Goal: Information Seeking & Learning: Learn about a topic

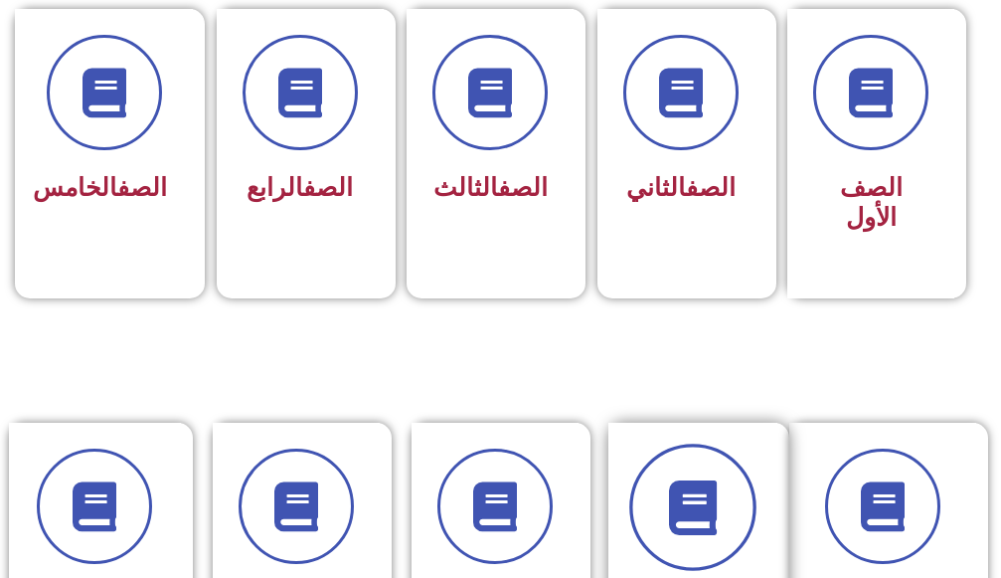
scroll to position [696, 0]
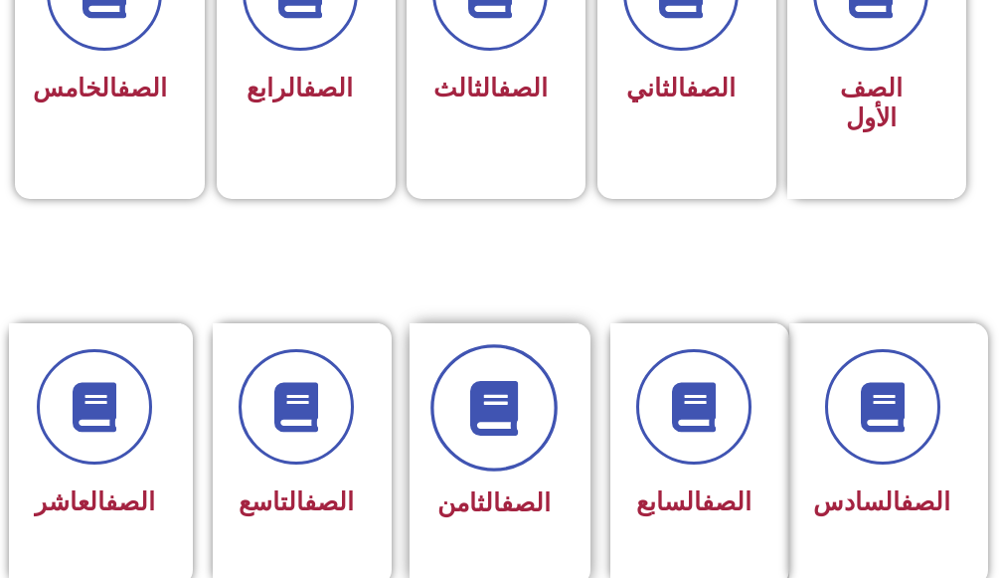
click at [467, 384] on span at bounding box center [494, 407] width 127 height 127
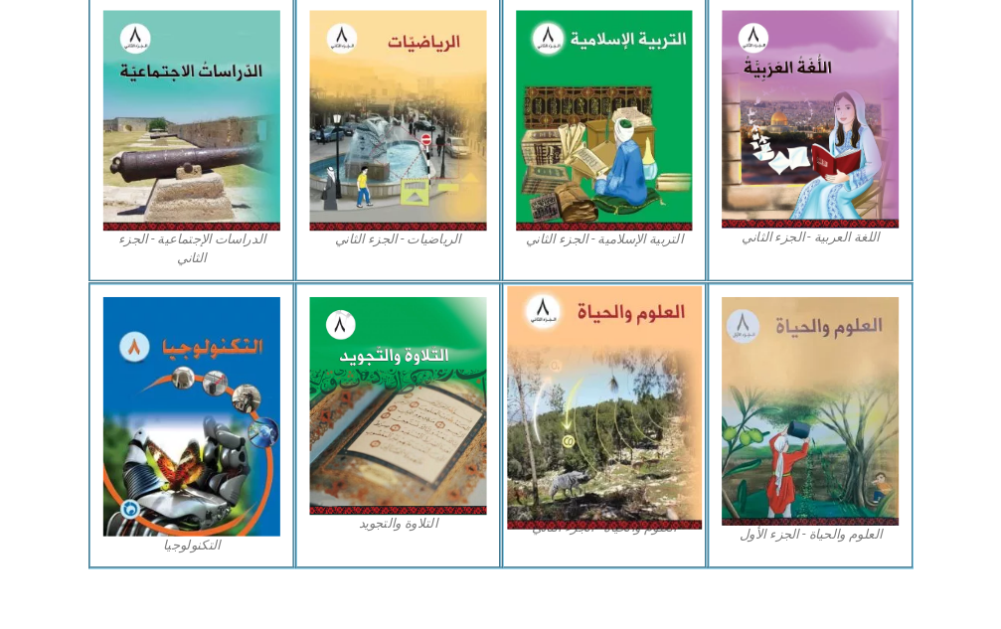
scroll to position [943, 0]
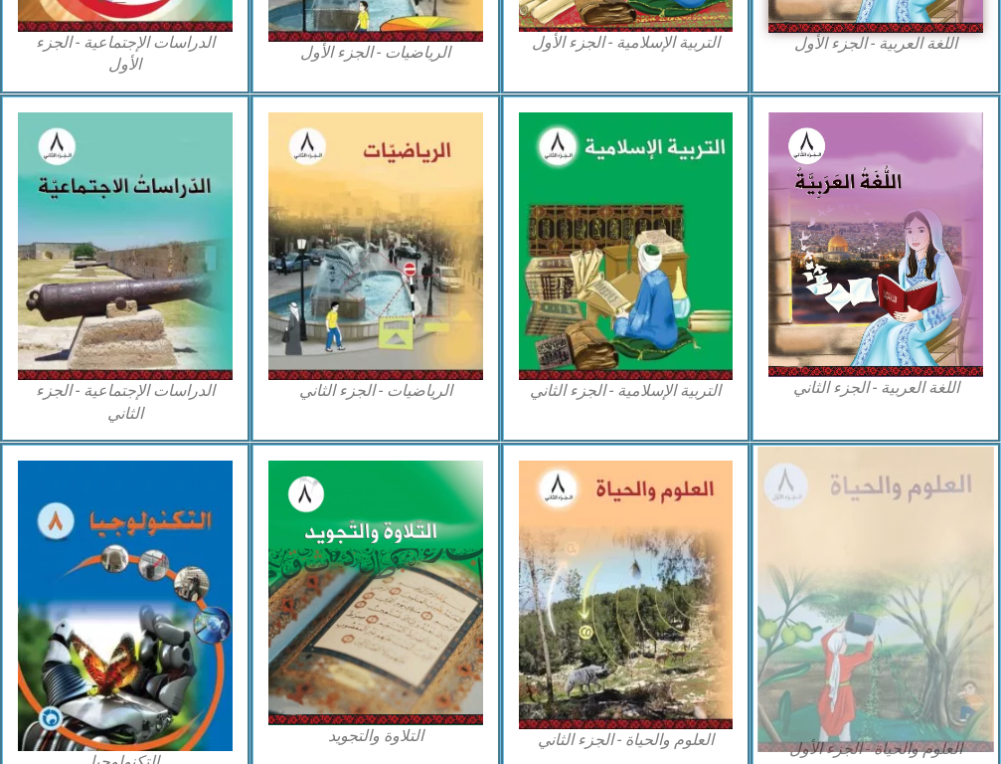
click at [957, 577] on img at bounding box center [876, 598] width 236 height 305
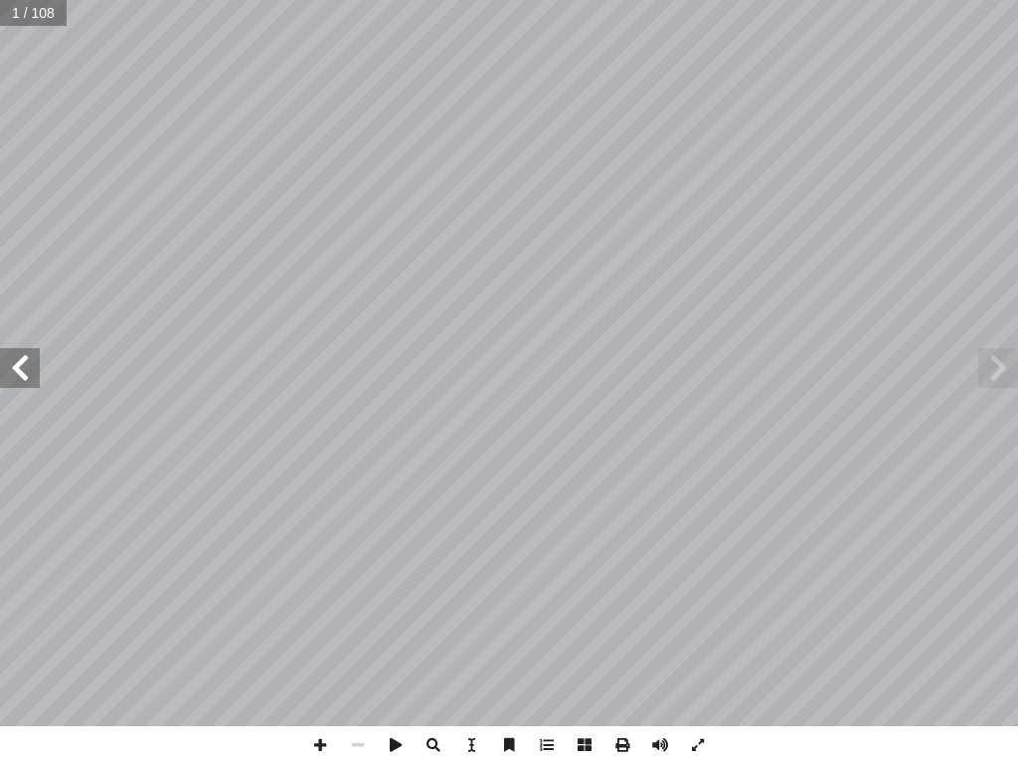
click at [23, 354] on span at bounding box center [20, 368] width 40 height 40
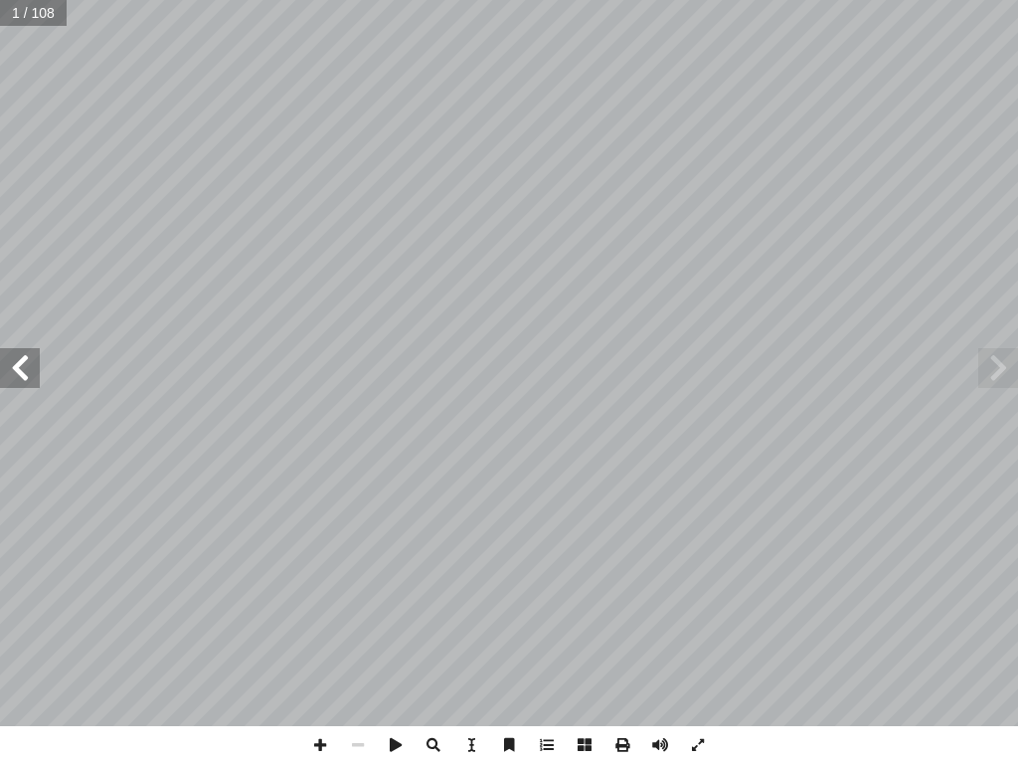
click at [23, 354] on span at bounding box center [20, 368] width 40 height 40
click at [7, 368] on span at bounding box center [20, 368] width 40 height 40
click at [8, 367] on span at bounding box center [20, 368] width 40 height 40
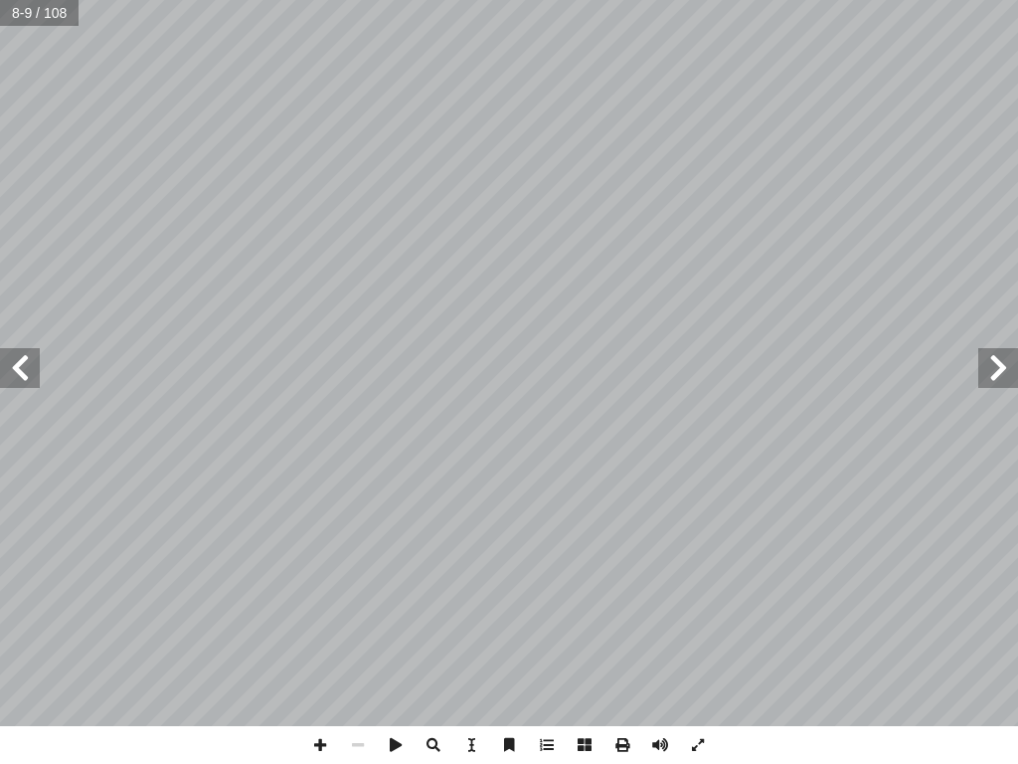
click at [9, 367] on span at bounding box center [20, 368] width 40 height 40
click at [28, 366] on span at bounding box center [20, 368] width 40 height 40
click at [28, 364] on span at bounding box center [20, 368] width 40 height 40
click at [997, 377] on span at bounding box center [998, 368] width 40 height 40
click at [998, 371] on span at bounding box center [998, 368] width 40 height 40
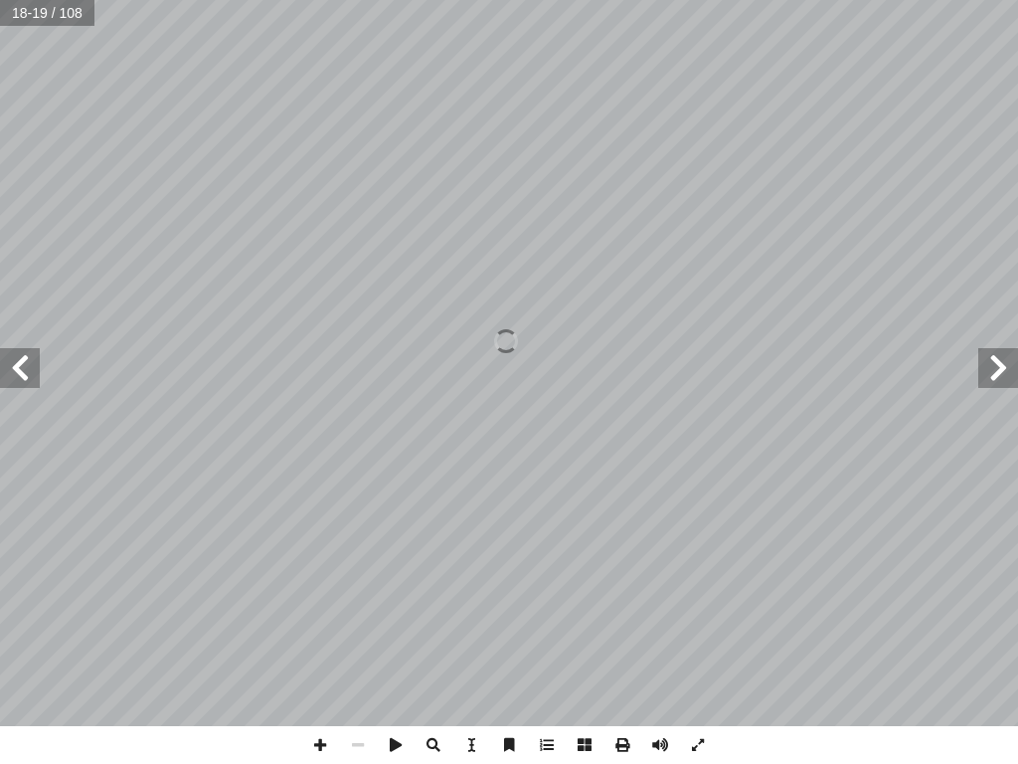
click at [996, 368] on span at bounding box center [998, 368] width 40 height 40
click at [999, 365] on span at bounding box center [998, 368] width 40 height 40
click at [470, 739] on span at bounding box center [471, 745] width 38 height 38
click at [620, 555] on span "عمل المجاهر ا��" at bounding box center [680, 563] width 120 height 23
click at [468, 730] on span at bounding box center [471, 745] width 38 height 38
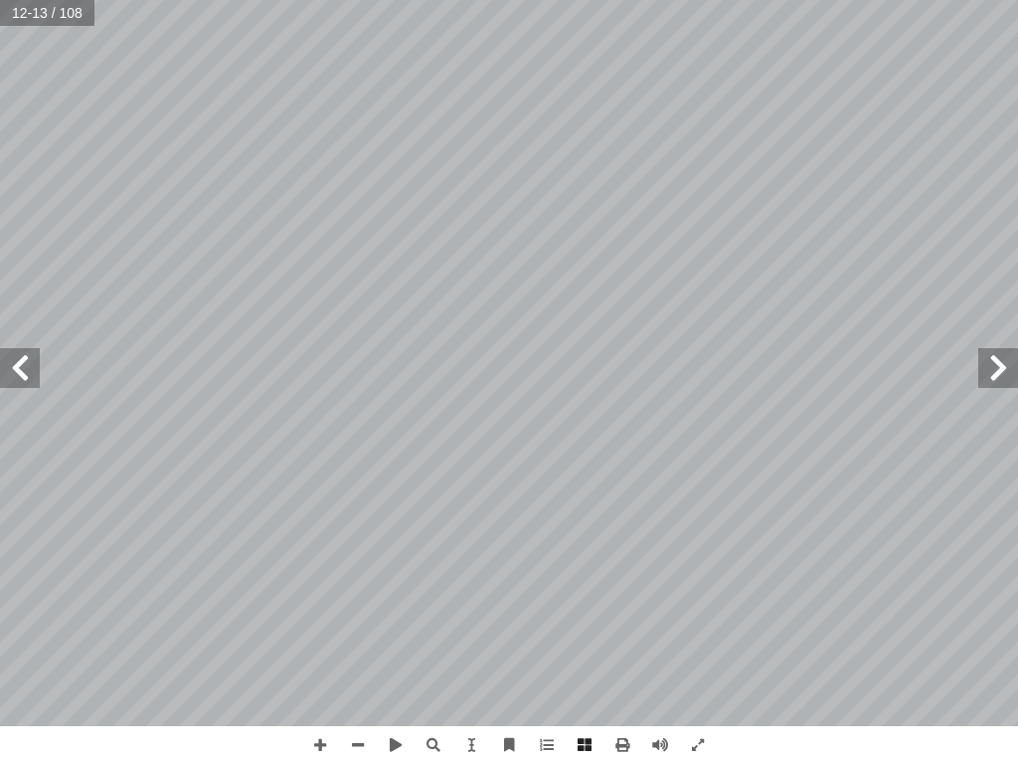
click at [10, 365] on span at bounding box center [20, 368] width 40 height 40
click at [18, 371] on span at bounding box center [20, 368] width 40 height 40
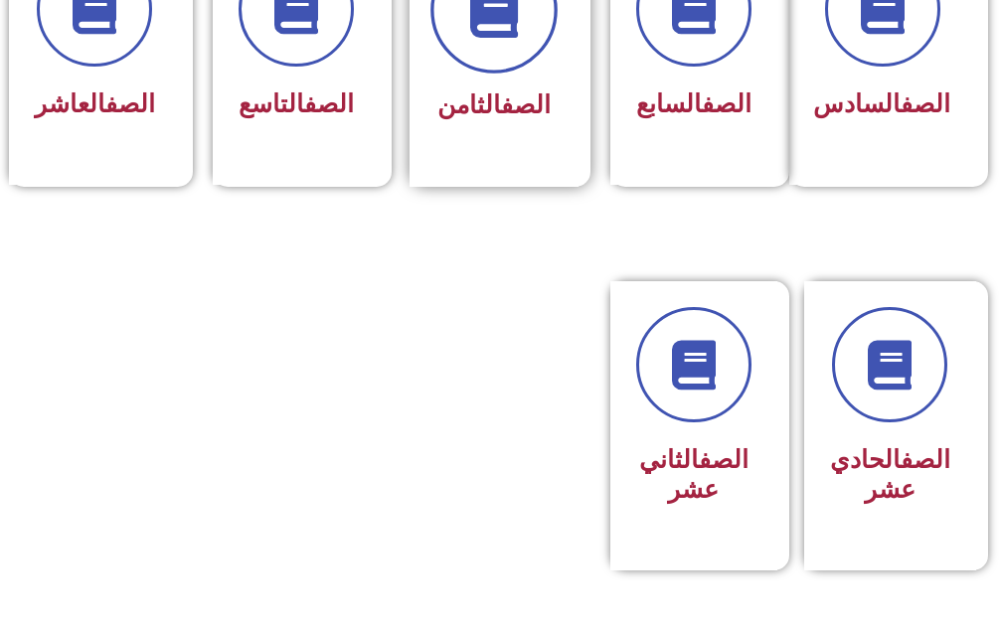
scroll to position [994, 0]
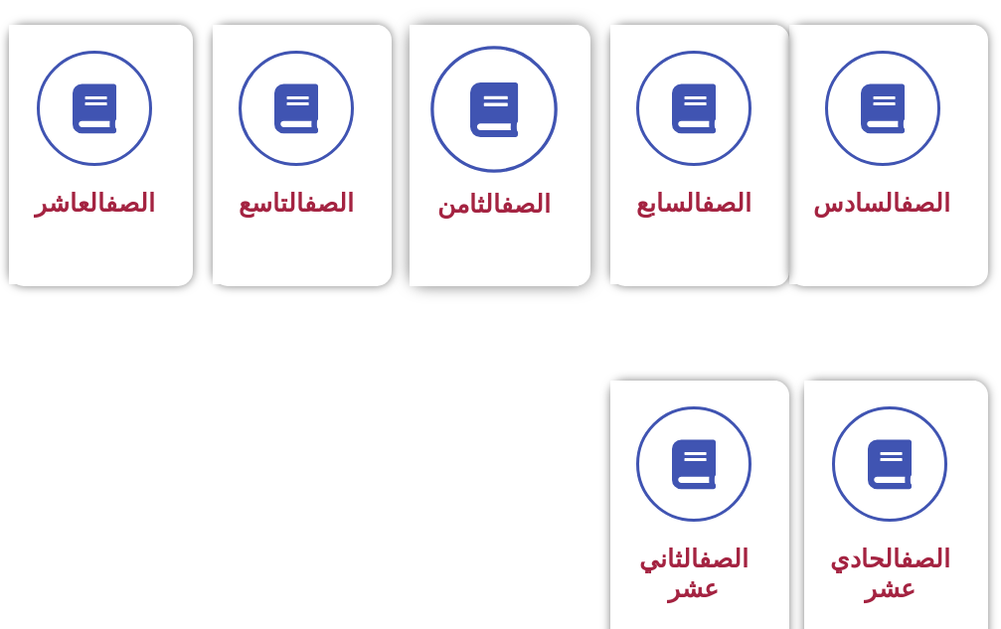
click at [490, 129] on icon at bounding box center [493, 109] width 55 height 55
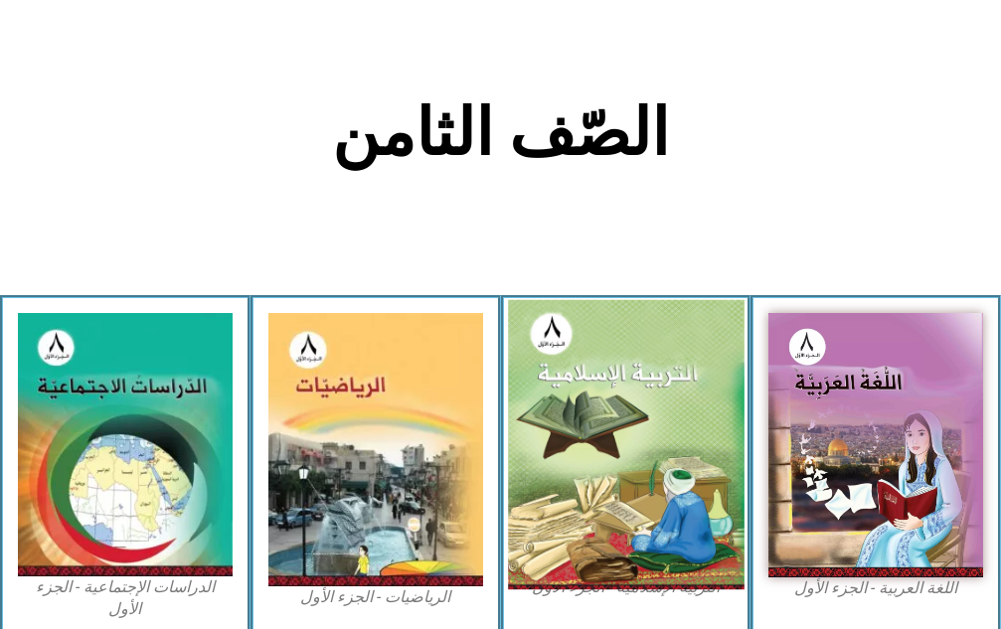
scroll to position [1094, 0]
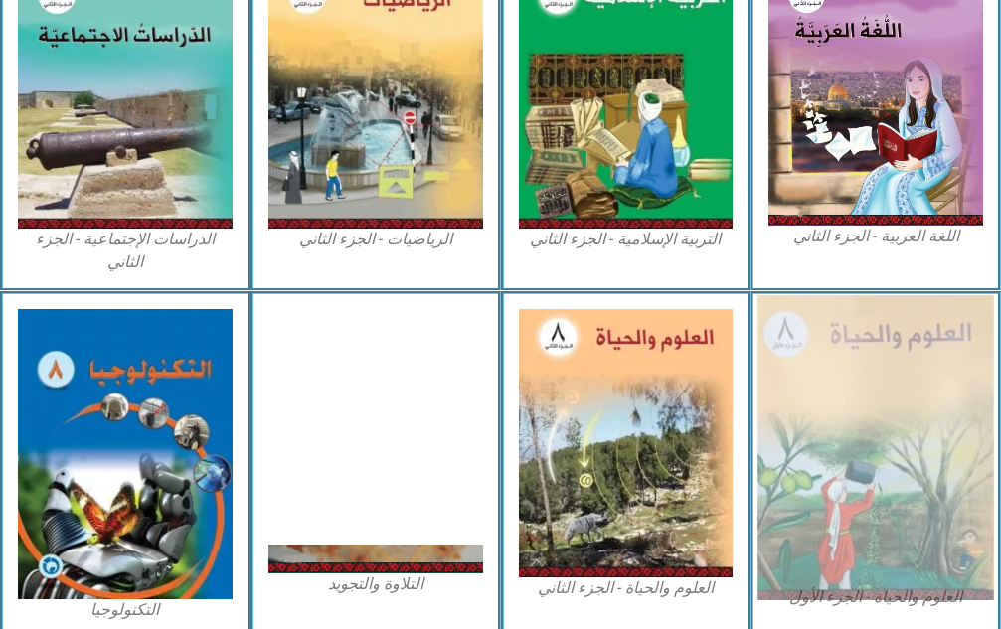
click at [965, 471] on img at bounding box center [876, 447] width 236 height 305
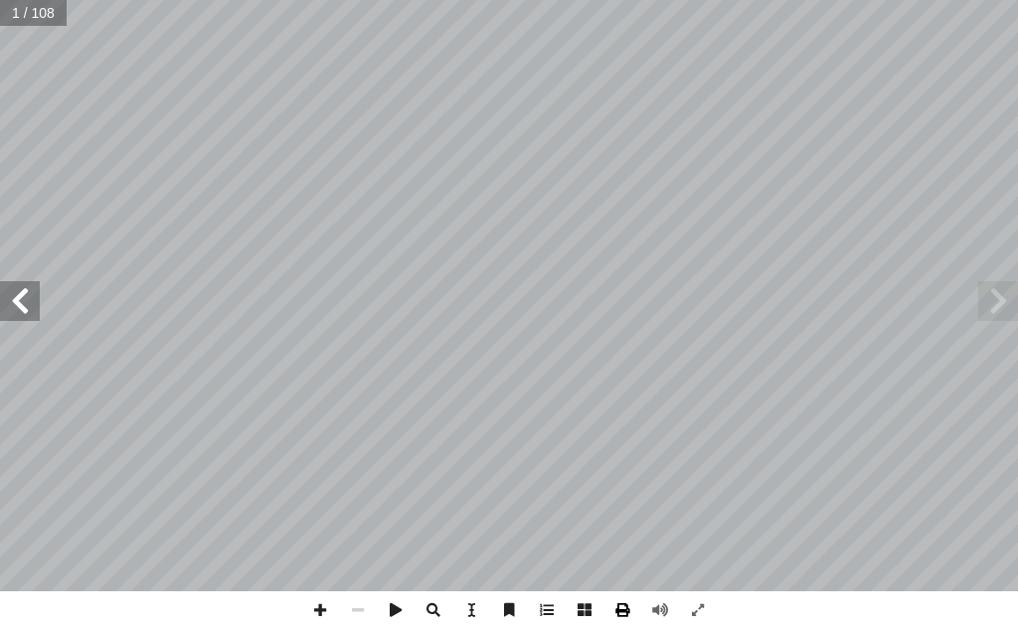
click at [617, 612] on span at bounding box center [623, 611] width 38 height 38
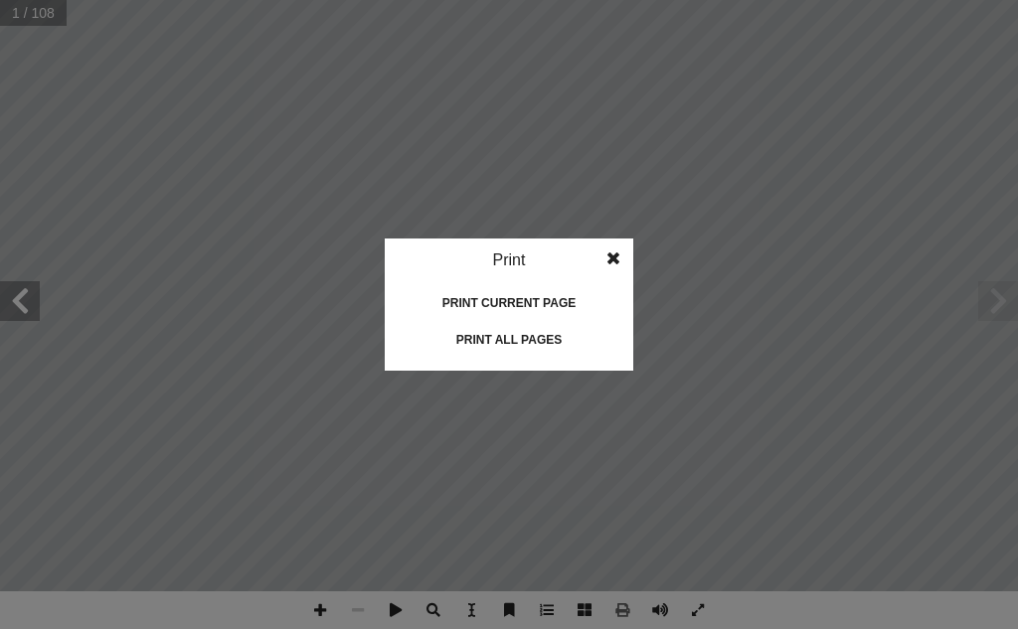
click at [615, 265] on span at bounding box center [614, 259] width 36 height 40
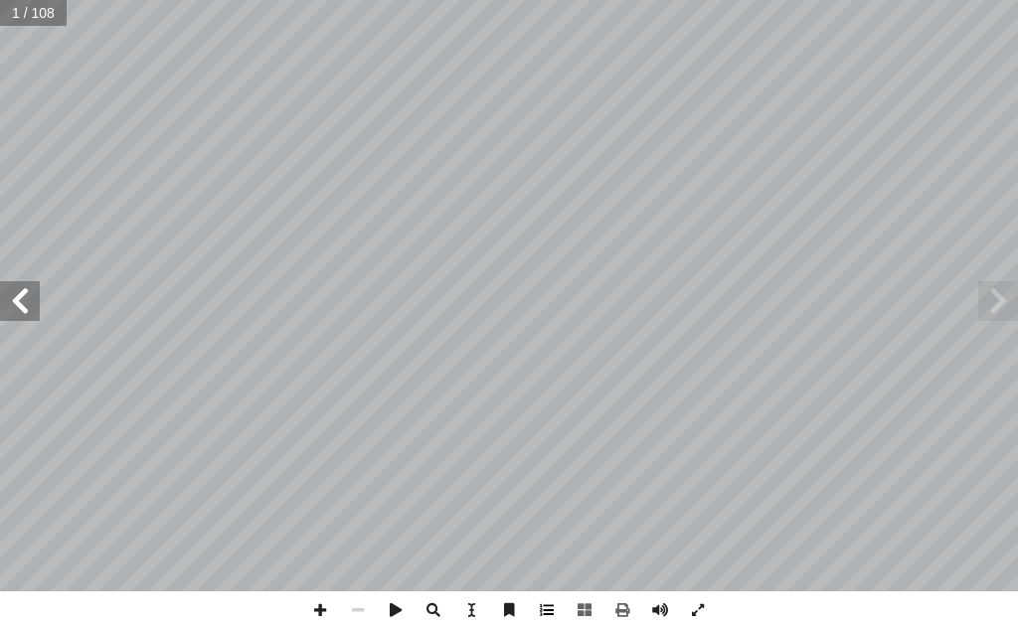
click at [549, 611] on span at bounding box center [547, 611] width 38 height 38
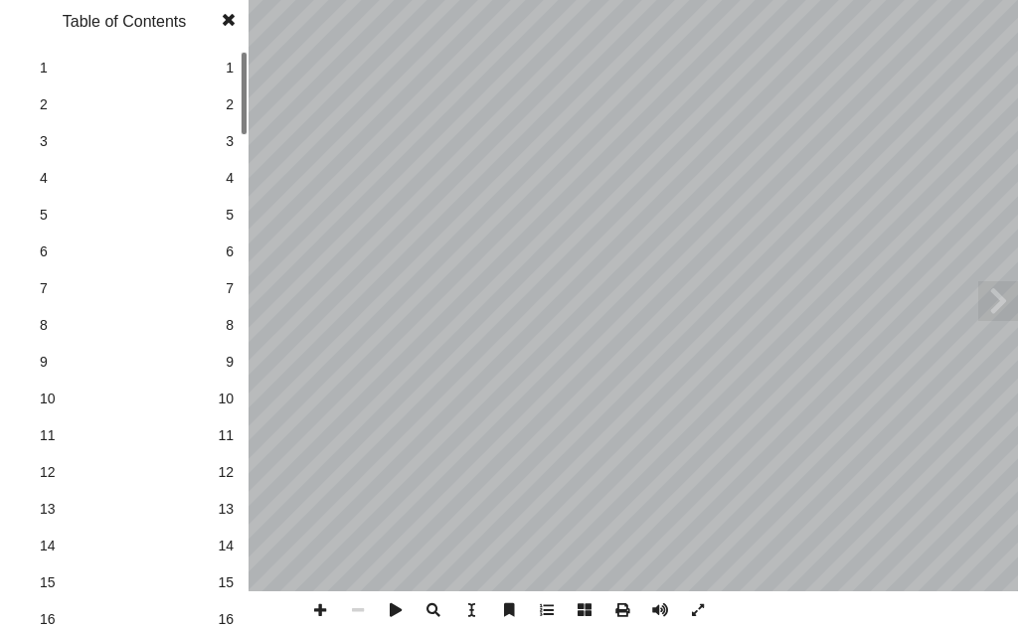
click at [549, 611] on span at bounding box center [547, 611] width 38 height 38
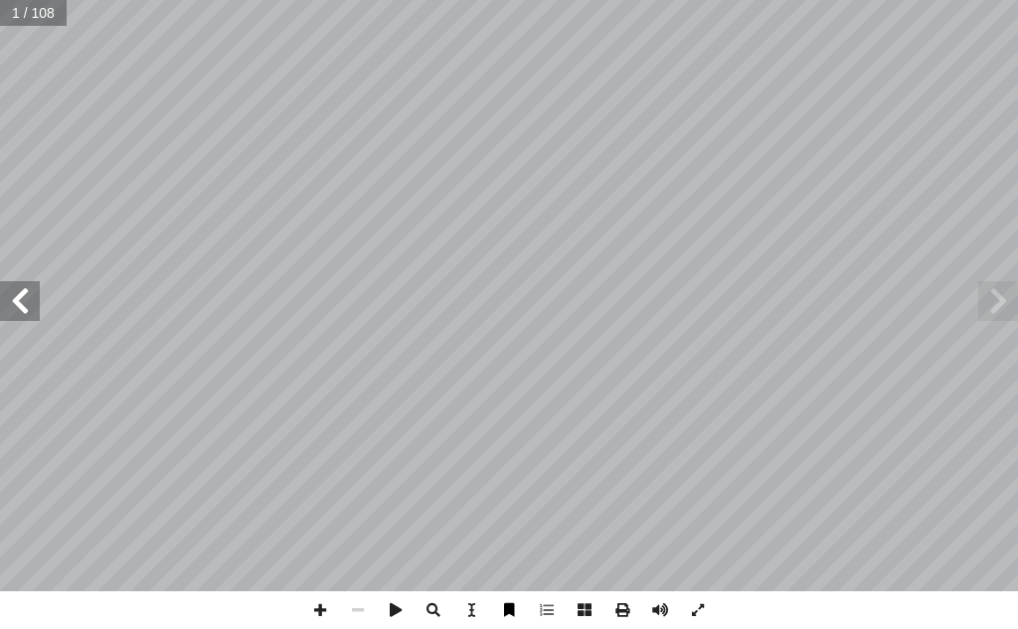
click at [503, 611] on span at bounding box center [509, 611] width 38 height 38
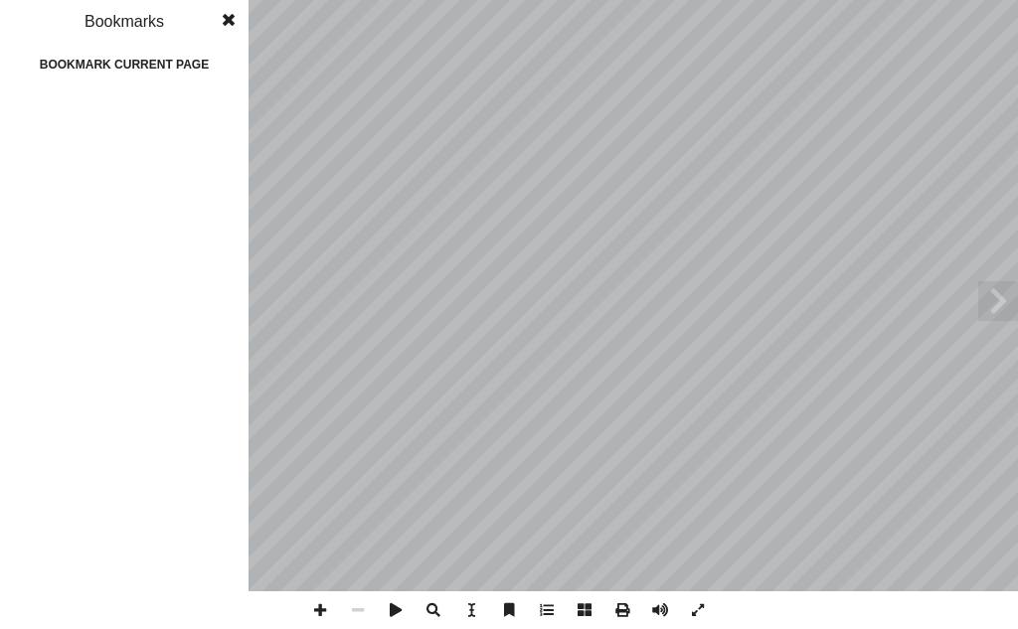
click at [503, 611] on span at bounding box center [509, 611] width 38 height 38
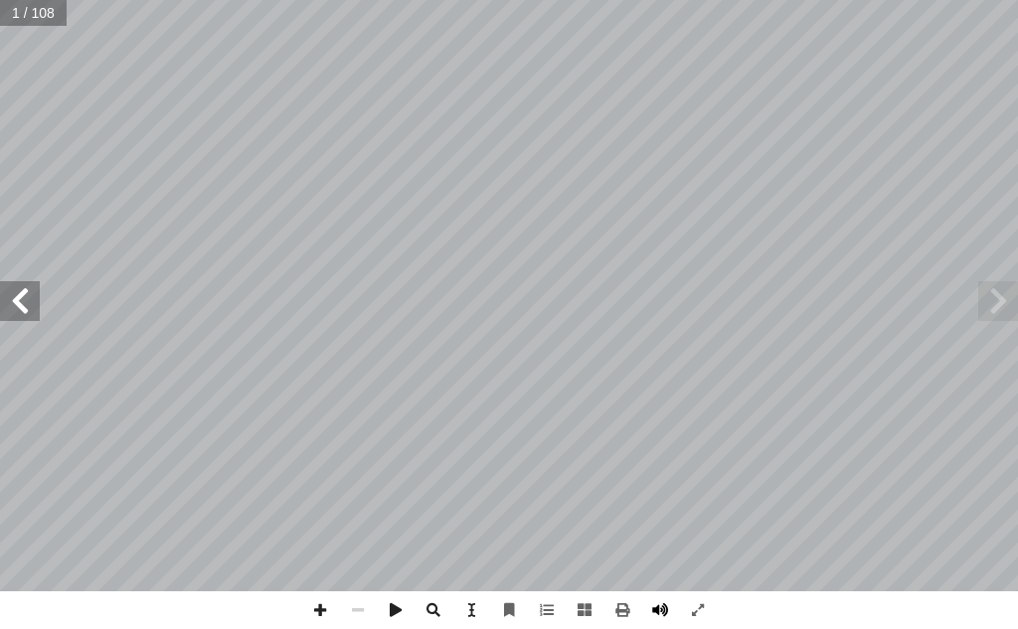
click at [650, 618] on span at bounding box center [660, 611] width 38 height 38
click at [480, 596] on span at bounding box center [471, 611] width 38 height 38
click at [542, 293] on span "العلوم والحياة" at bounding box center [641, 252] width 920 height 190
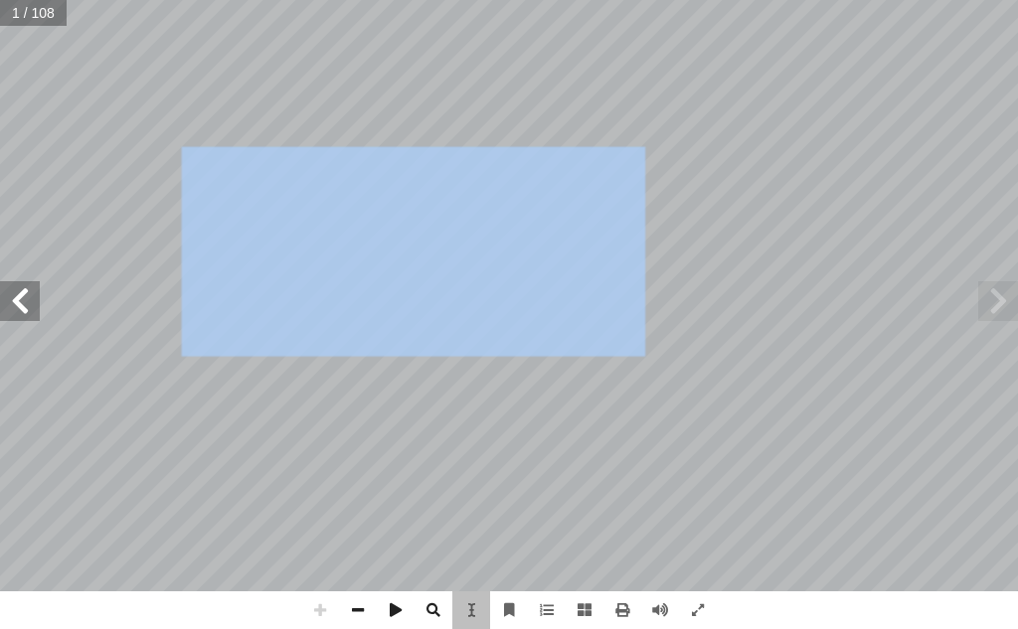
click at [542, 293] on span "العلوم والحياة" at bounding box center [641, 252] width 920 height 190
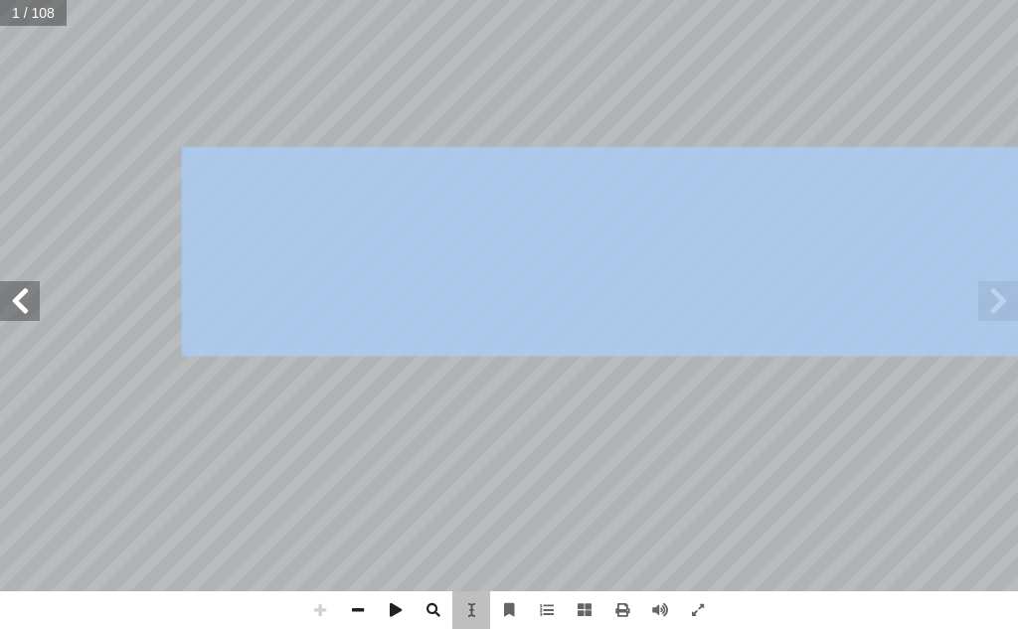
click at [542, 293] on span "العلوم والحياة" at bounding box center [641, 252] width 920 height 190
click at [544, 313] on span "العلوم والحياة" at bounding box center [641, 252] width 920 height 190
